Goal: Navigation & Orientation: Find specific page/section

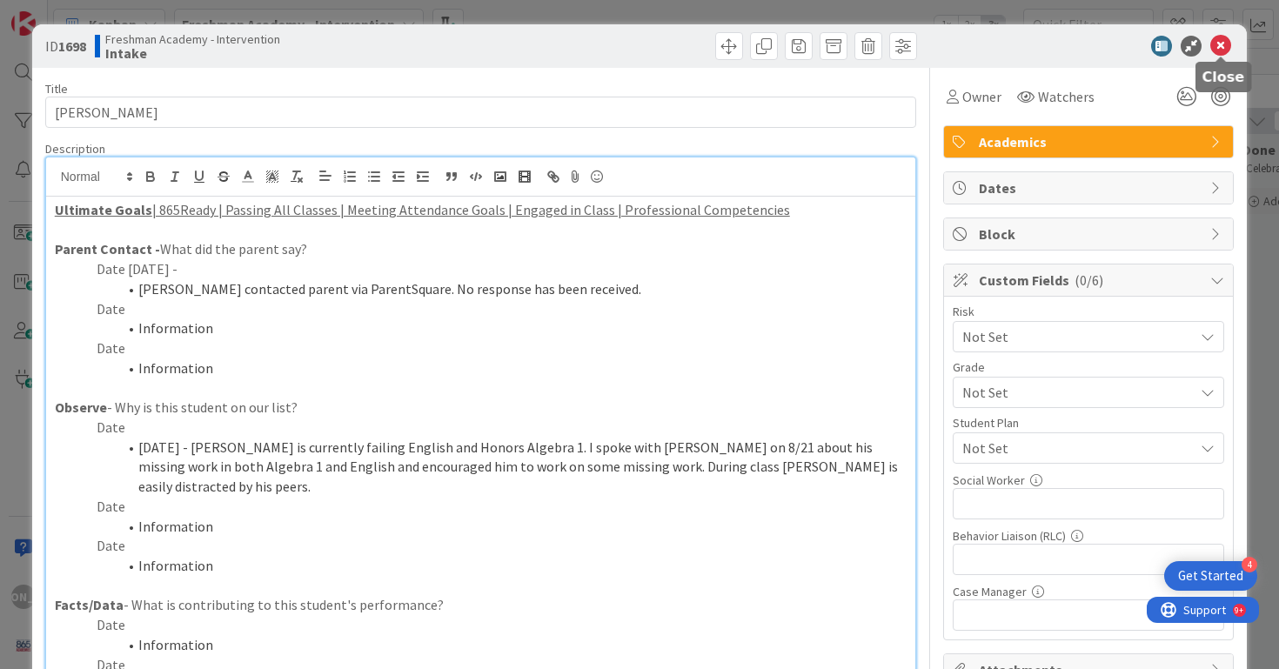
click at [1205, 51] on div at bounding box center [1080, 46] width 308 height 21
click at [1215, 46] on icon at bounding box center [1220, 46] width 21 height 21
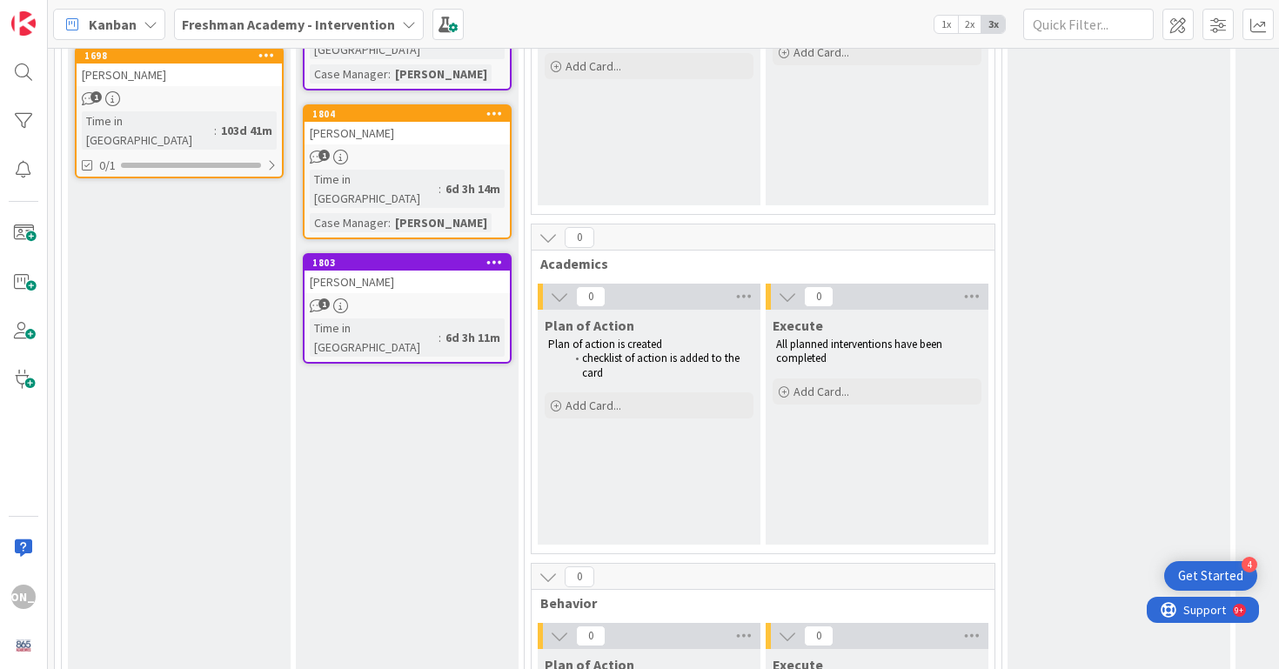
scroll to position [349, 0]
click at [430, 270] on div "[PERSON_NAME]" at bounding box center [407, 281] width 205 height 23
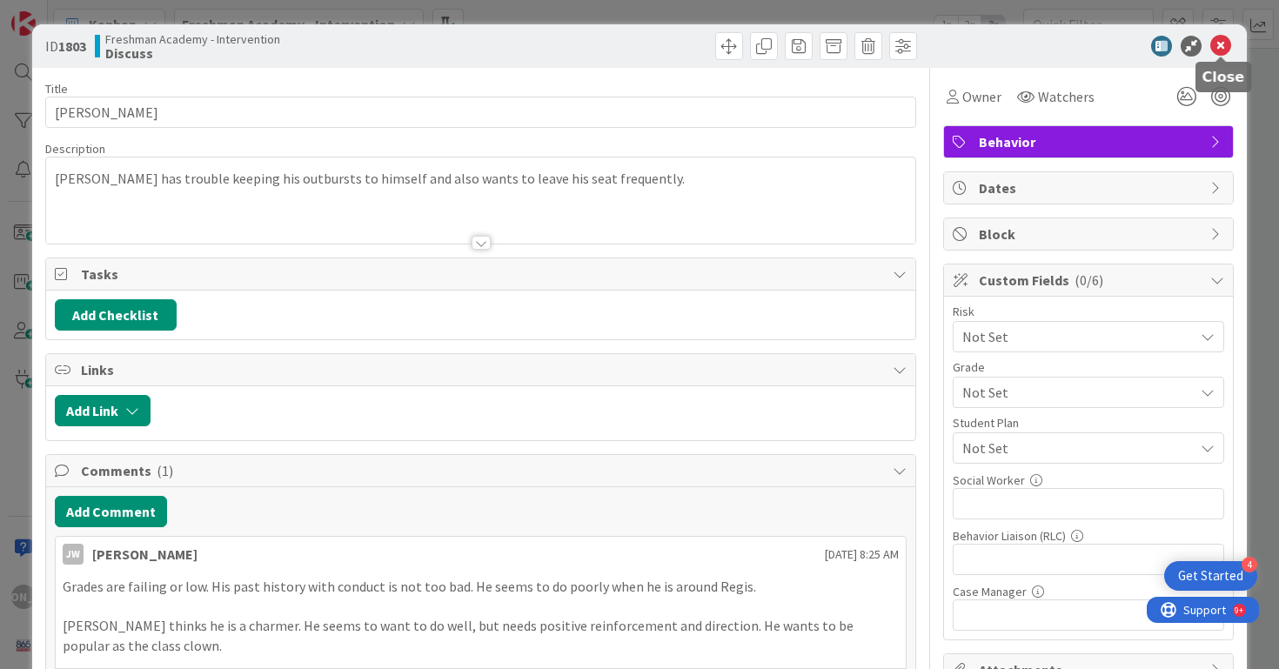
click at [1227, 41] on icon at bounding box center [1220, 46] width 21 height 21
